Goal: Information Seeking & Learning: Find specific fact

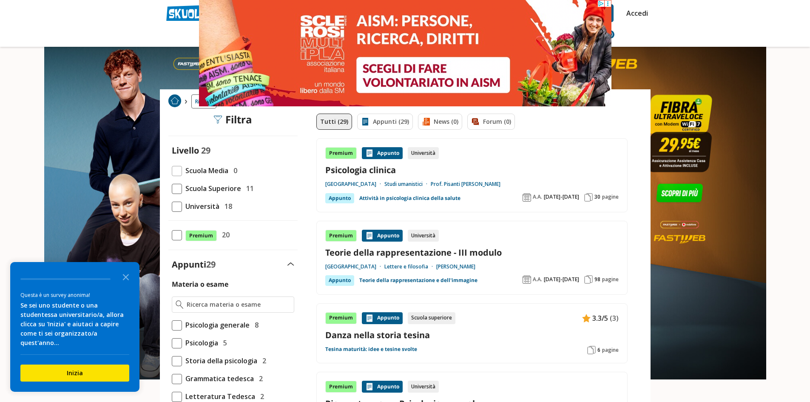
click at [175, 188] on span at bounding box center [177, 189] width 10 height 10
click at [172, 188] on input "Scuola Superiore 11" at bounding box center [172, 188] width 0 height 0
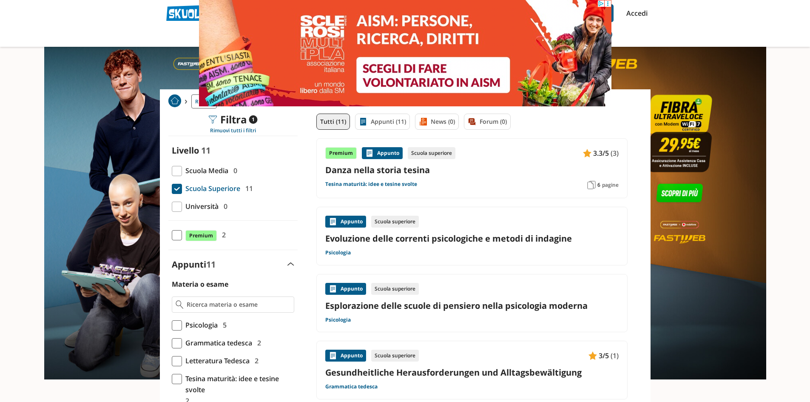
click at [378, 127] on link "Appunti (11)" at bounding box center [385, 122] width 56 height 16
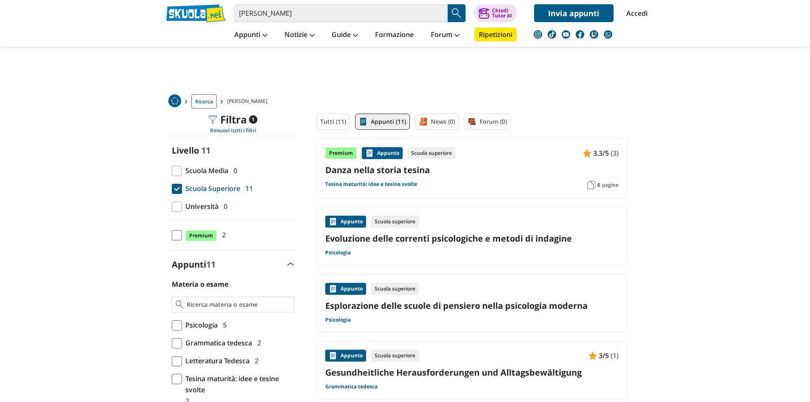
click at [330, 123] on link "Tutti (11)" at bounding box center [333, 122] width 34 height 16
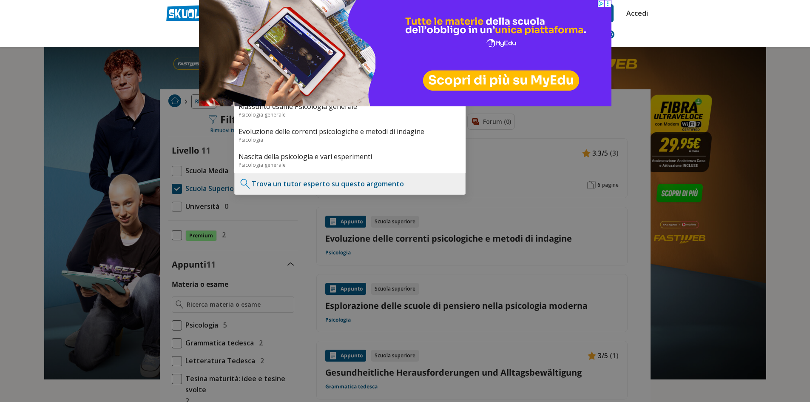
click at [673, 67] on div at bounding box center [405, 201] width 810 height 402
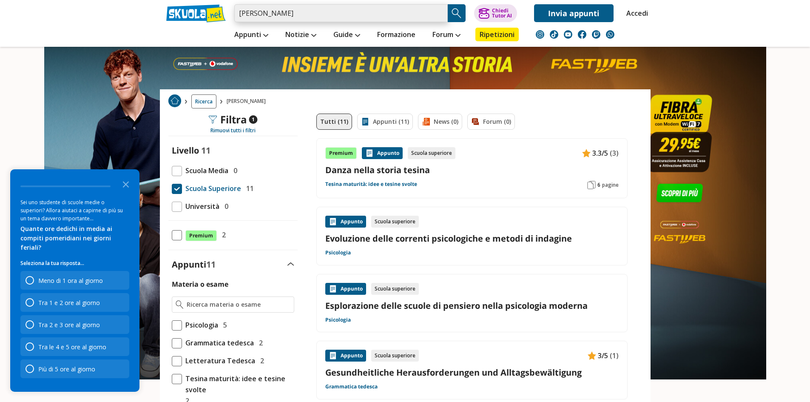
click at [306, 13] on input "wiliham wund" at bounding box center [340, 13] width 213 height 18
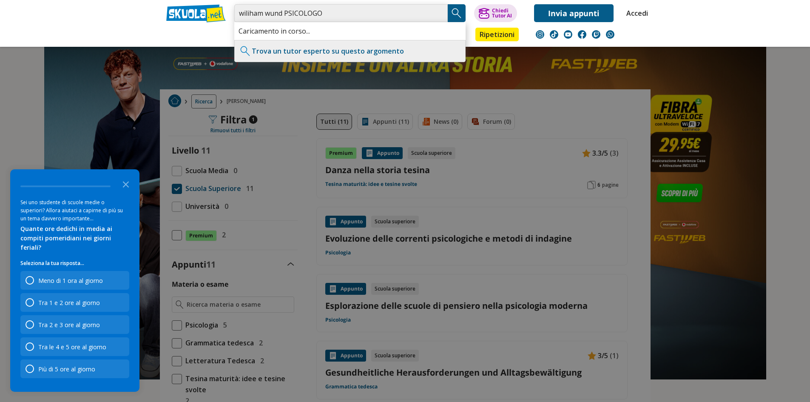
type input "wiliham wund PSICOLOGO"
click at [286, 14] on input "wiliham wund PSICOLOGO" at bounding box center [340, 13] width 213 height 18
